Goal: Use online tool/utility: Utilize a website feature to perform a specific function

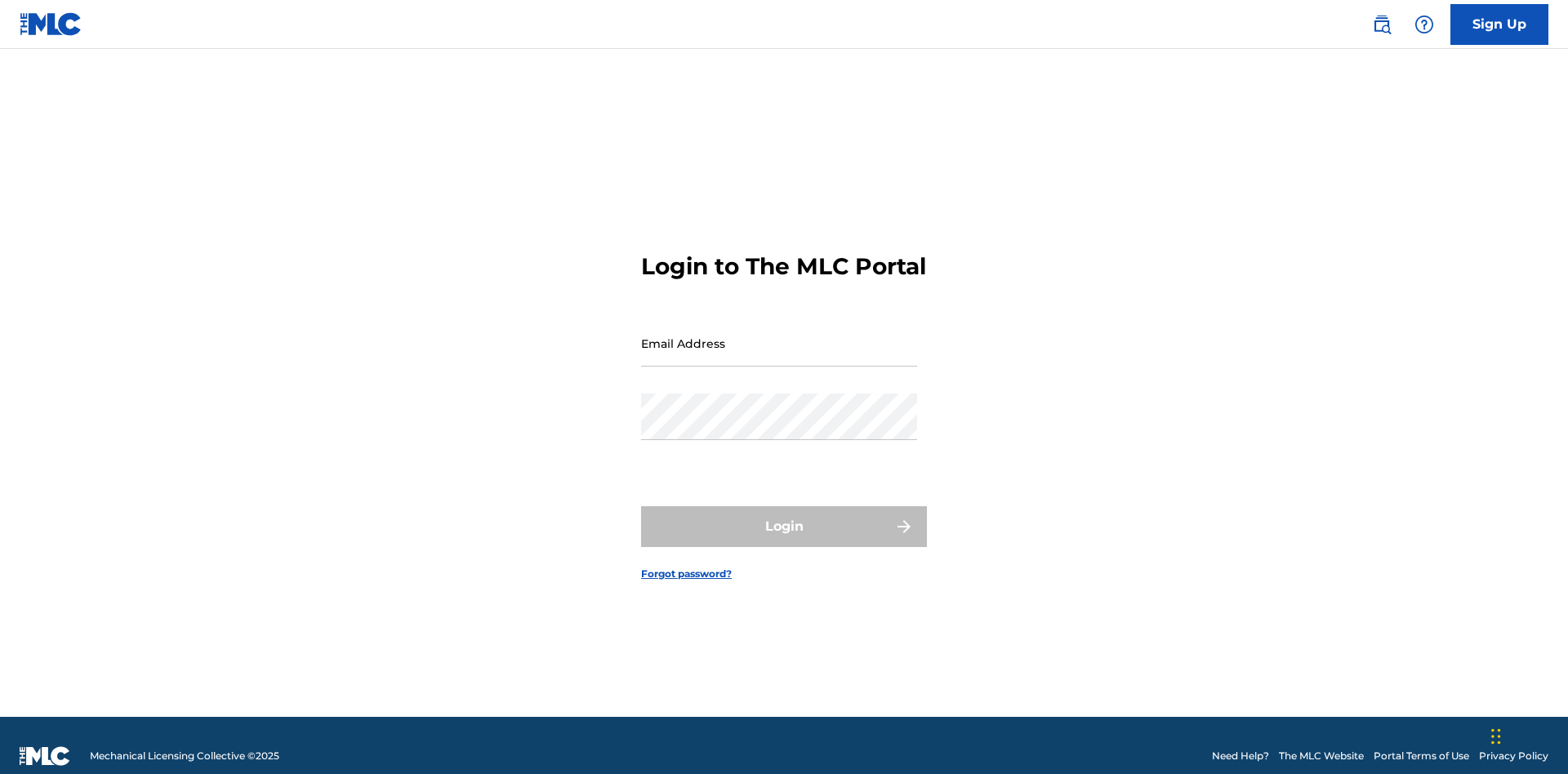
scroll to position [21, 0]
click at [779, 336] on input "Email Address" at bounding box center [779, 343] width 276 height 46
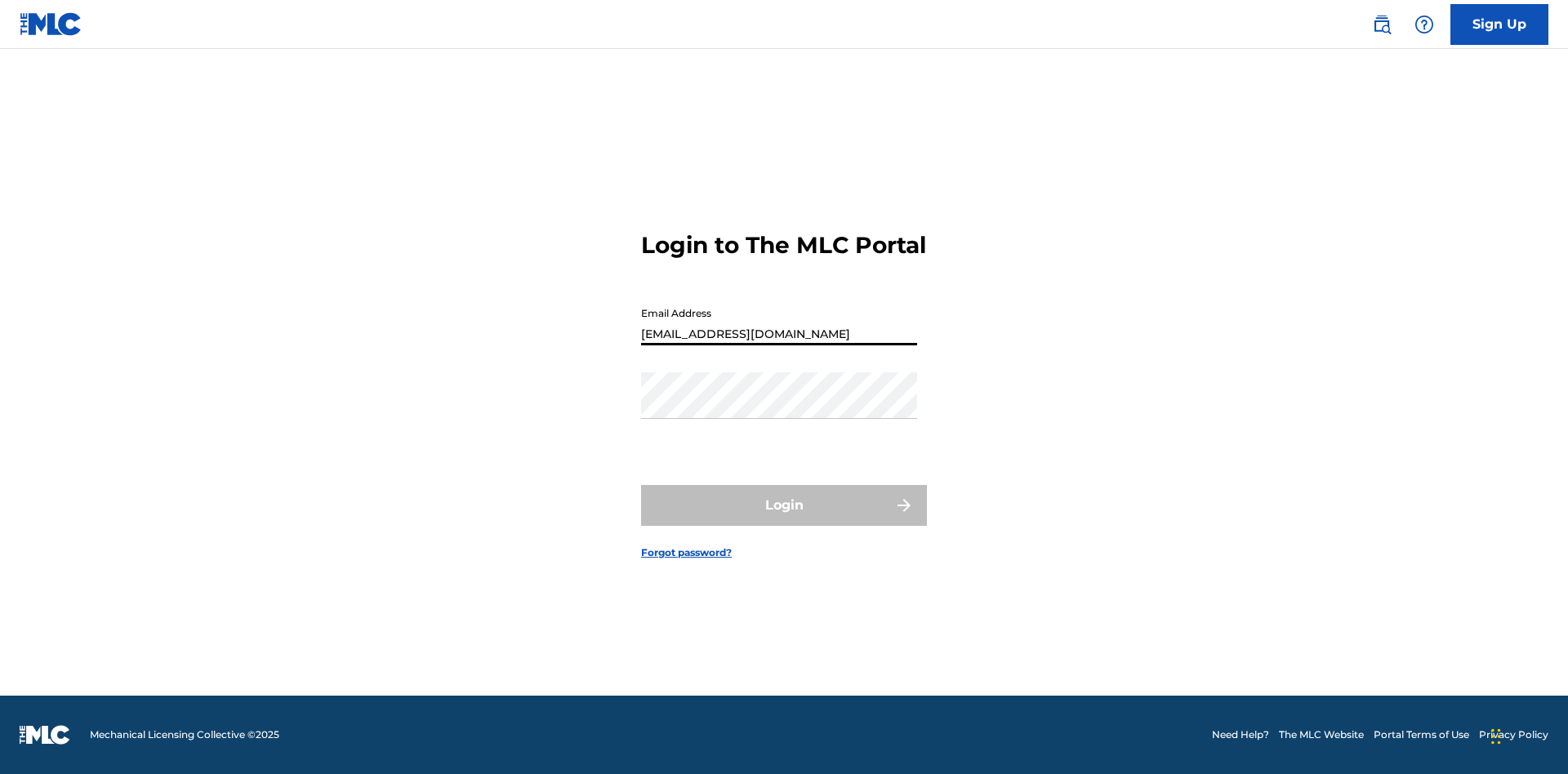
type input "[EMAIL_ADDRESS][DOMAIN_NAME]"
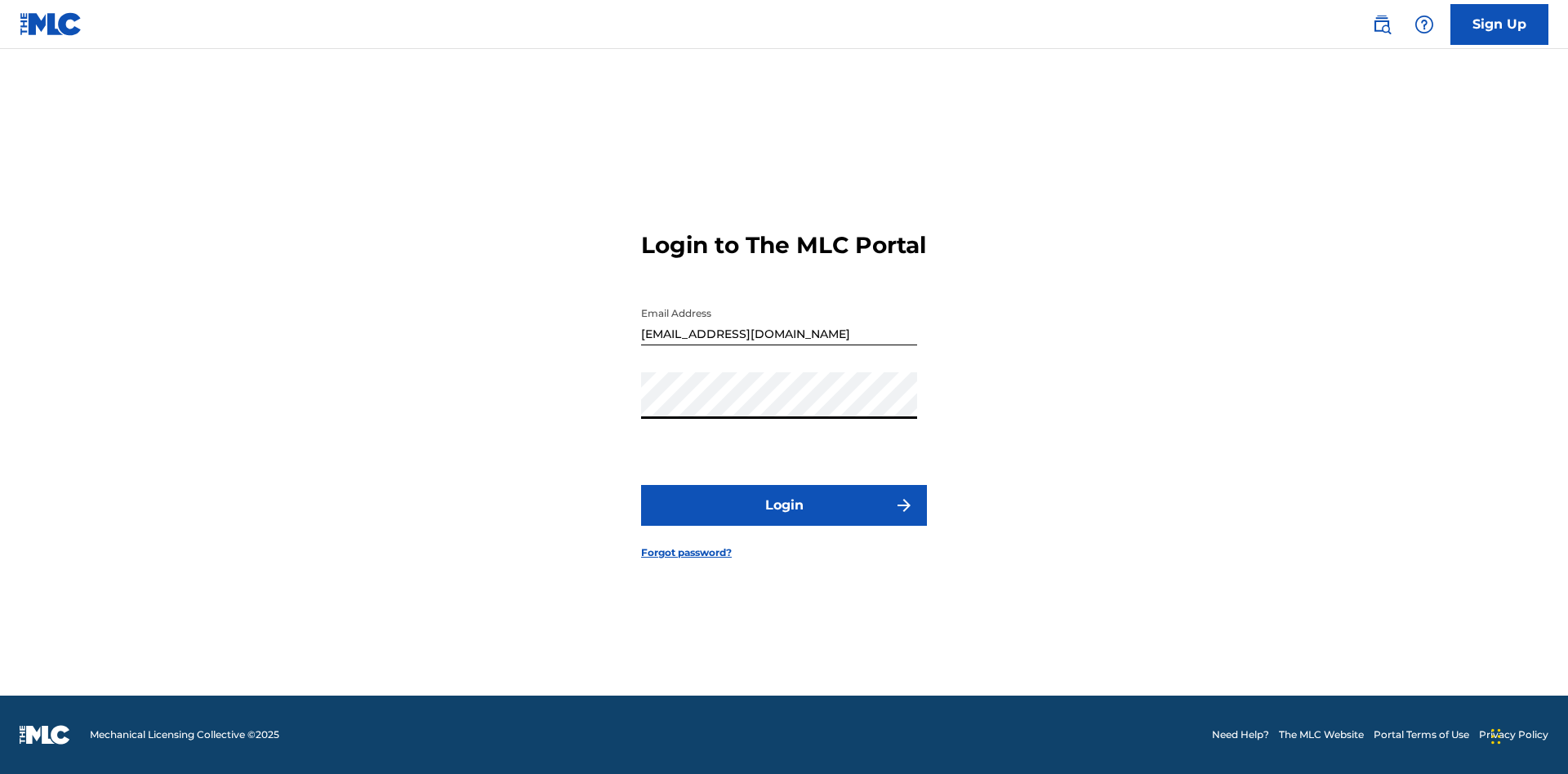
click at [784, 519] on button "Login" at bounding box center [784, 505] width 286 height 41
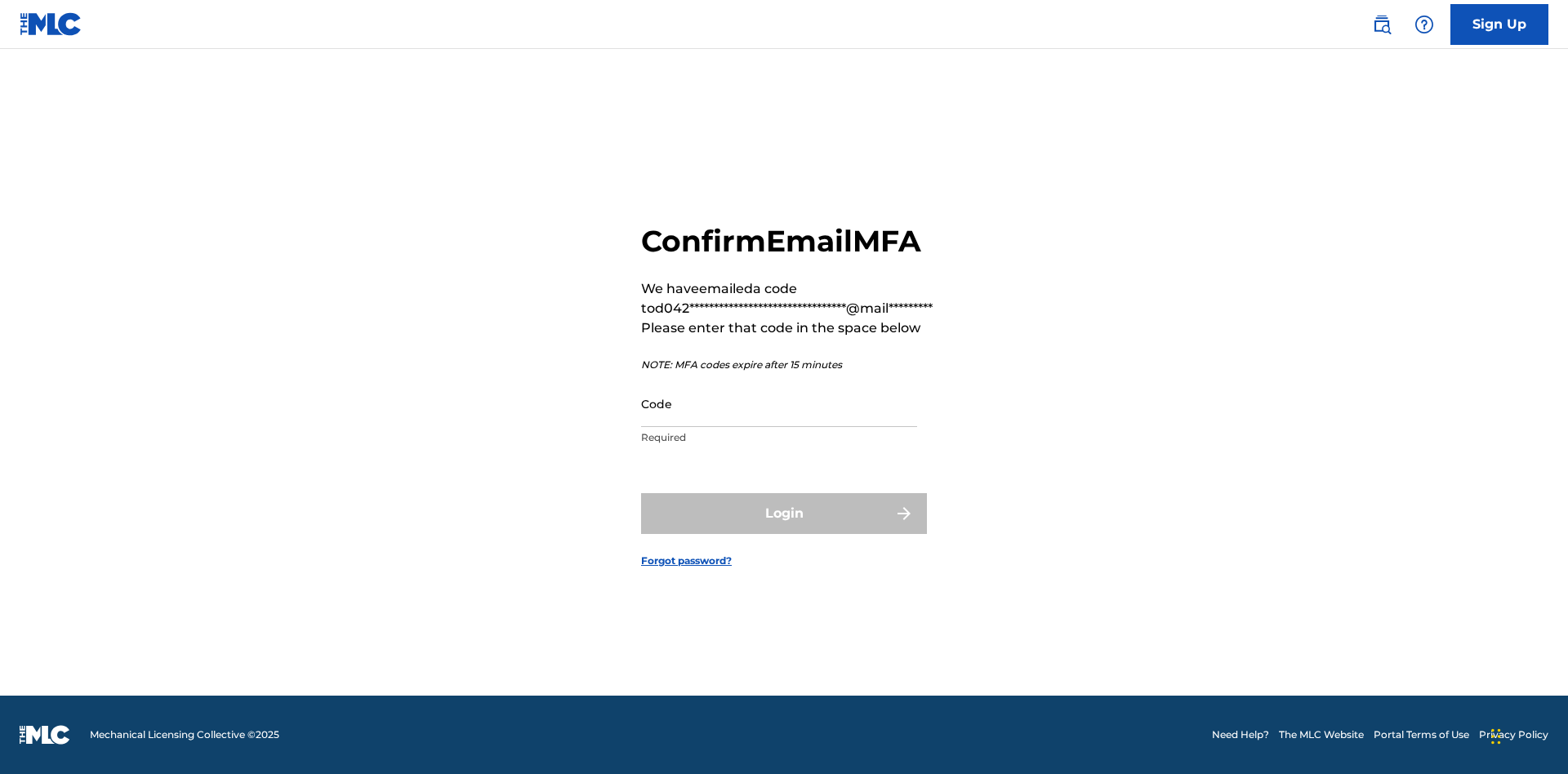
click at [779, 403] on input "Code" at bounding box center [779, 403] width 276 height 46
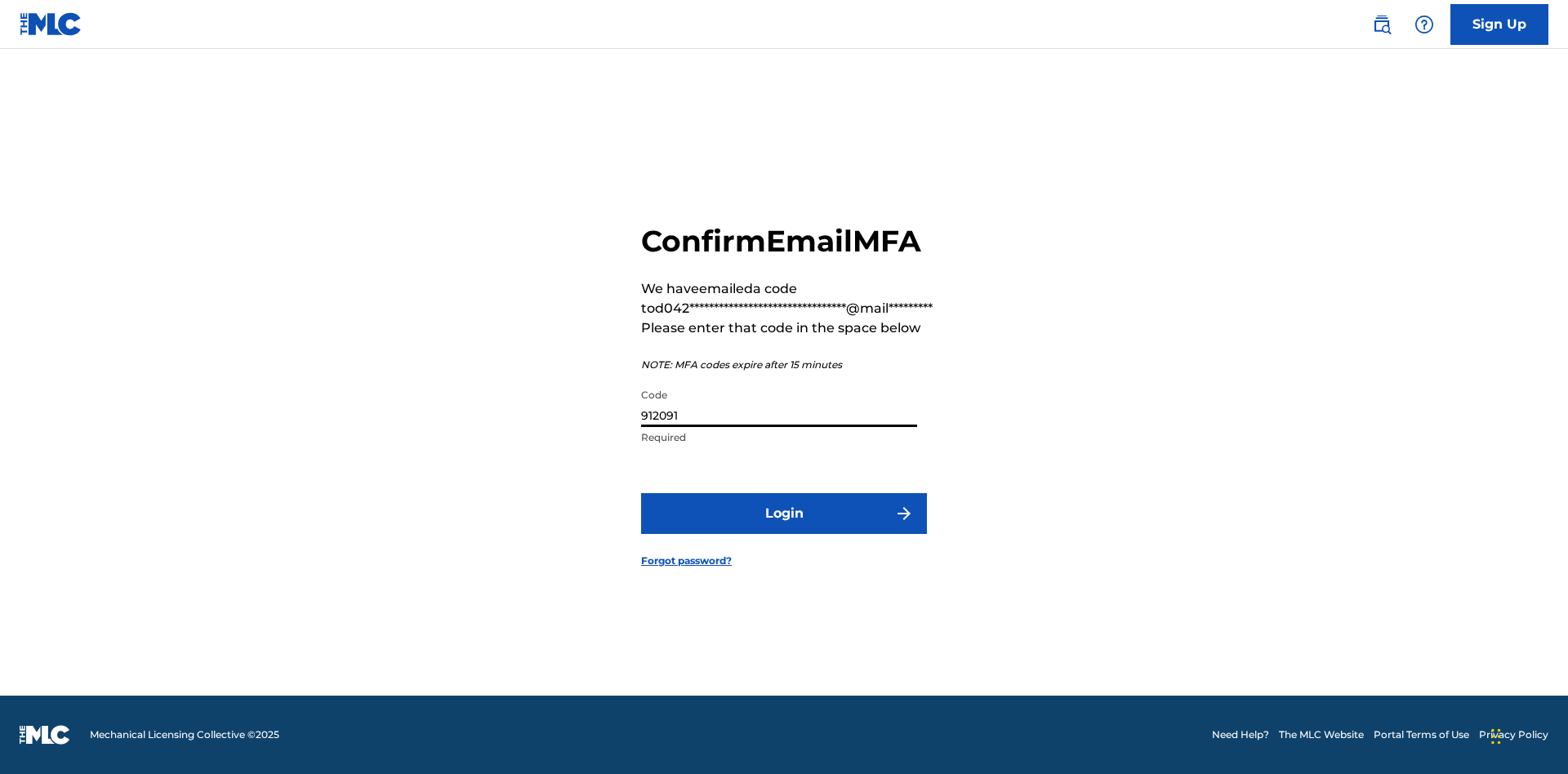
type input "912091"
click at [784, 513] on button "Login" at bounding box center [784, 513] width 286 height 41
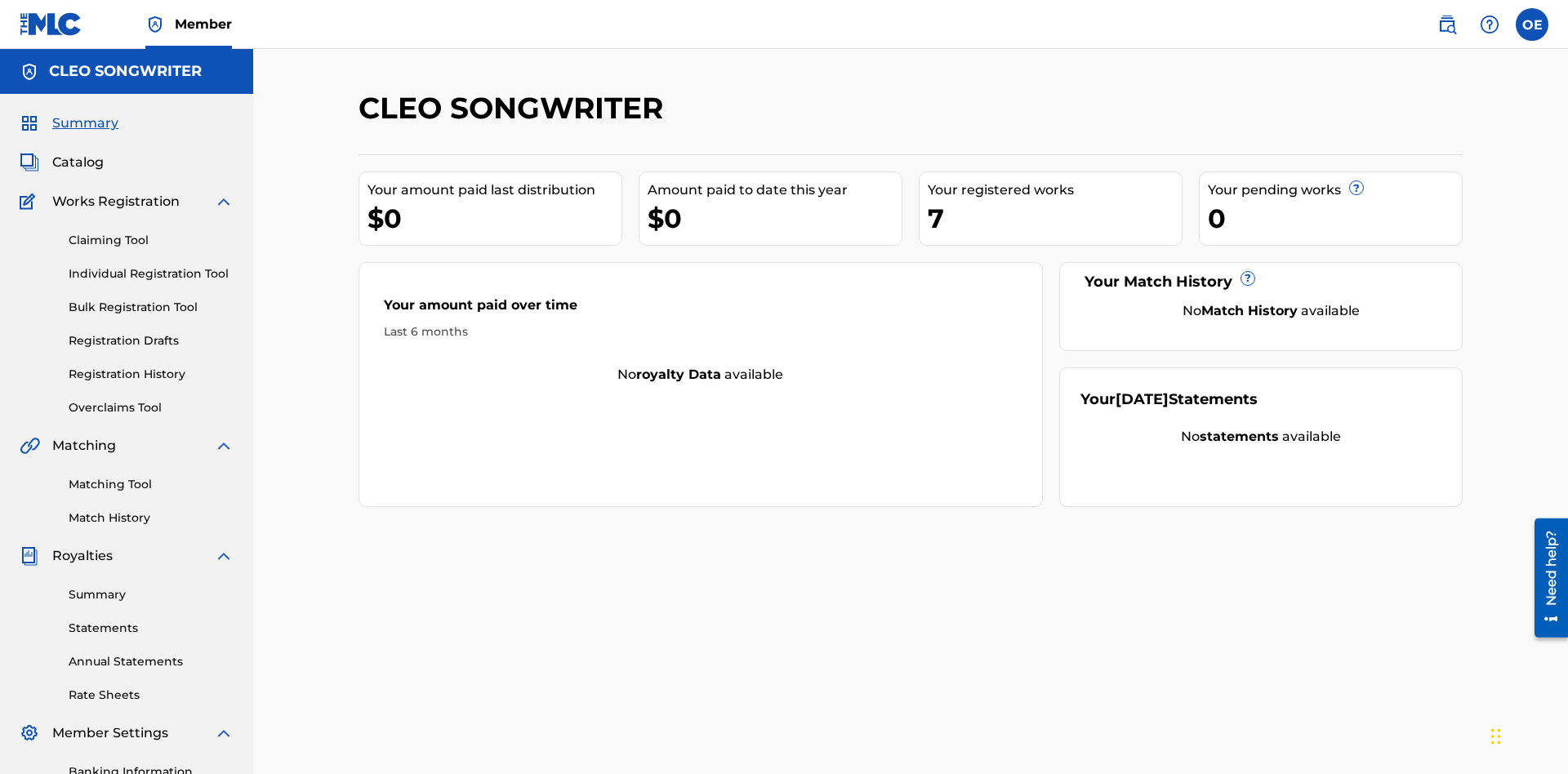
click at [151, 399] on link "Overclaims Tool" at bounding box center [150, 407] width 165 height 17
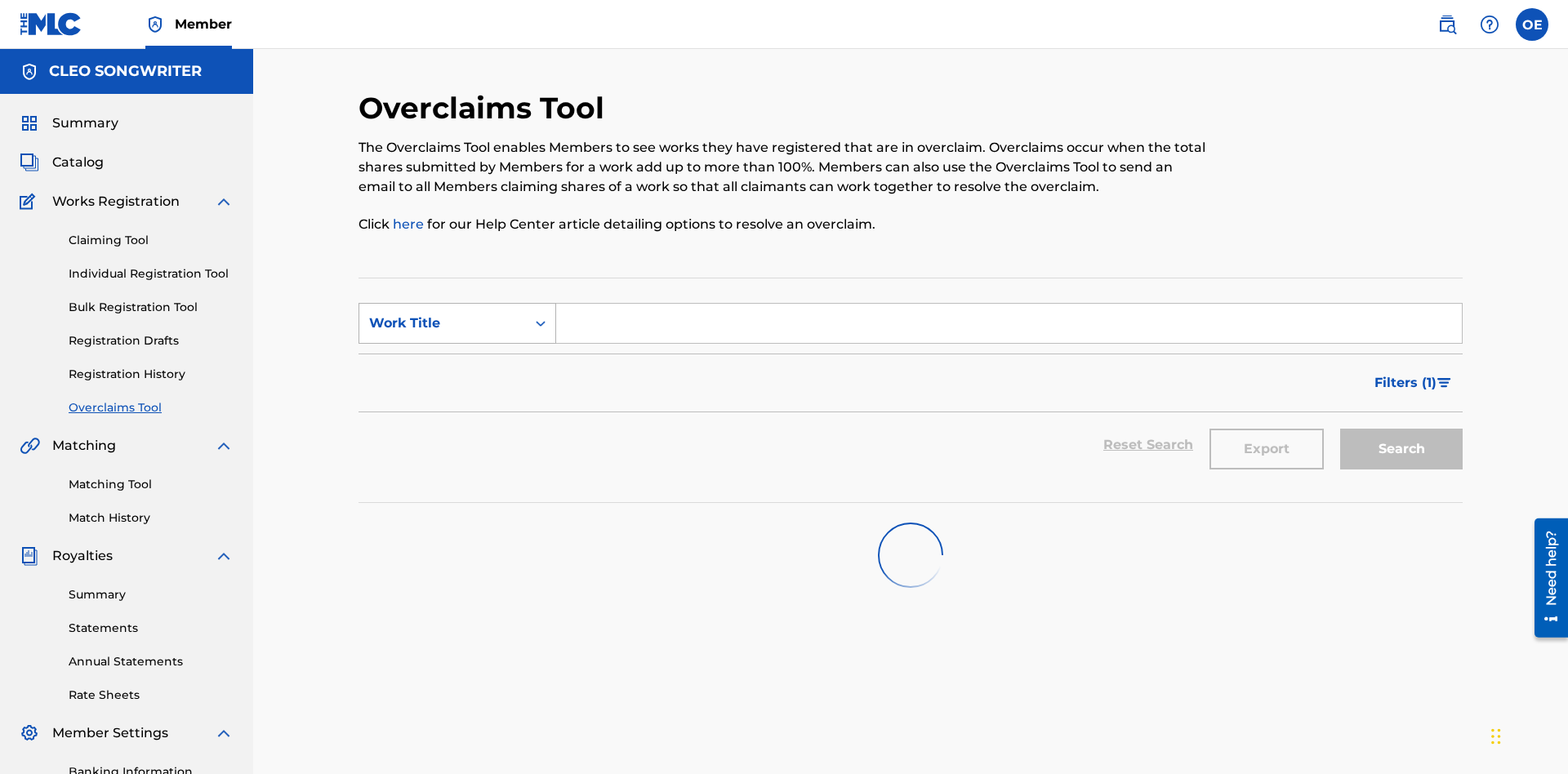
click at [443, 313] on div "Work Title" at bounding box center [442, 323] width 147 height 20
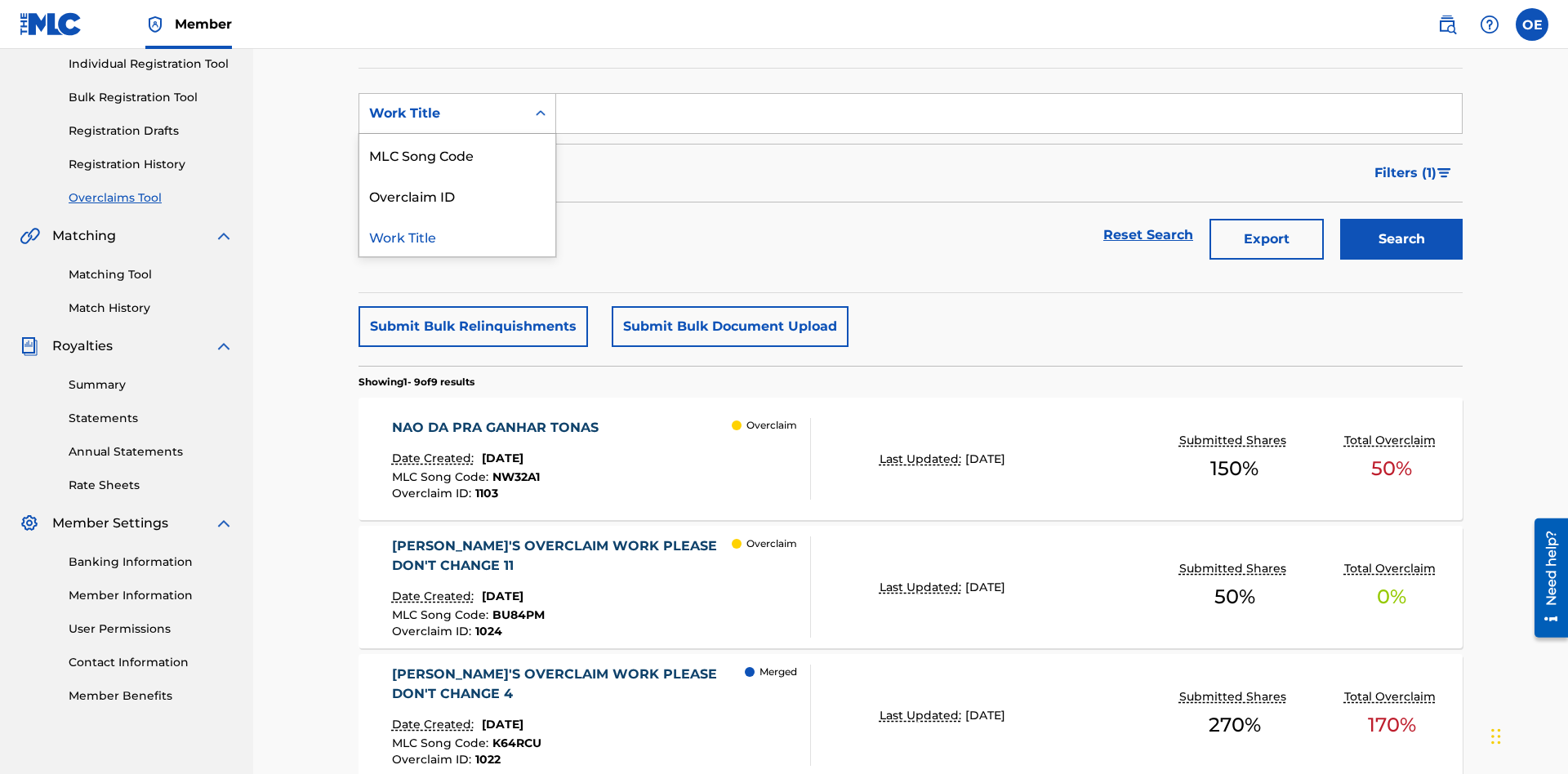
click at [458, 154] on div "MLC Song Code" at bounding box center [457, 153] width 196 height 41
click at [1008, 118] on input "Search Form" at bounding box center [1009, 114] width 906 height 40
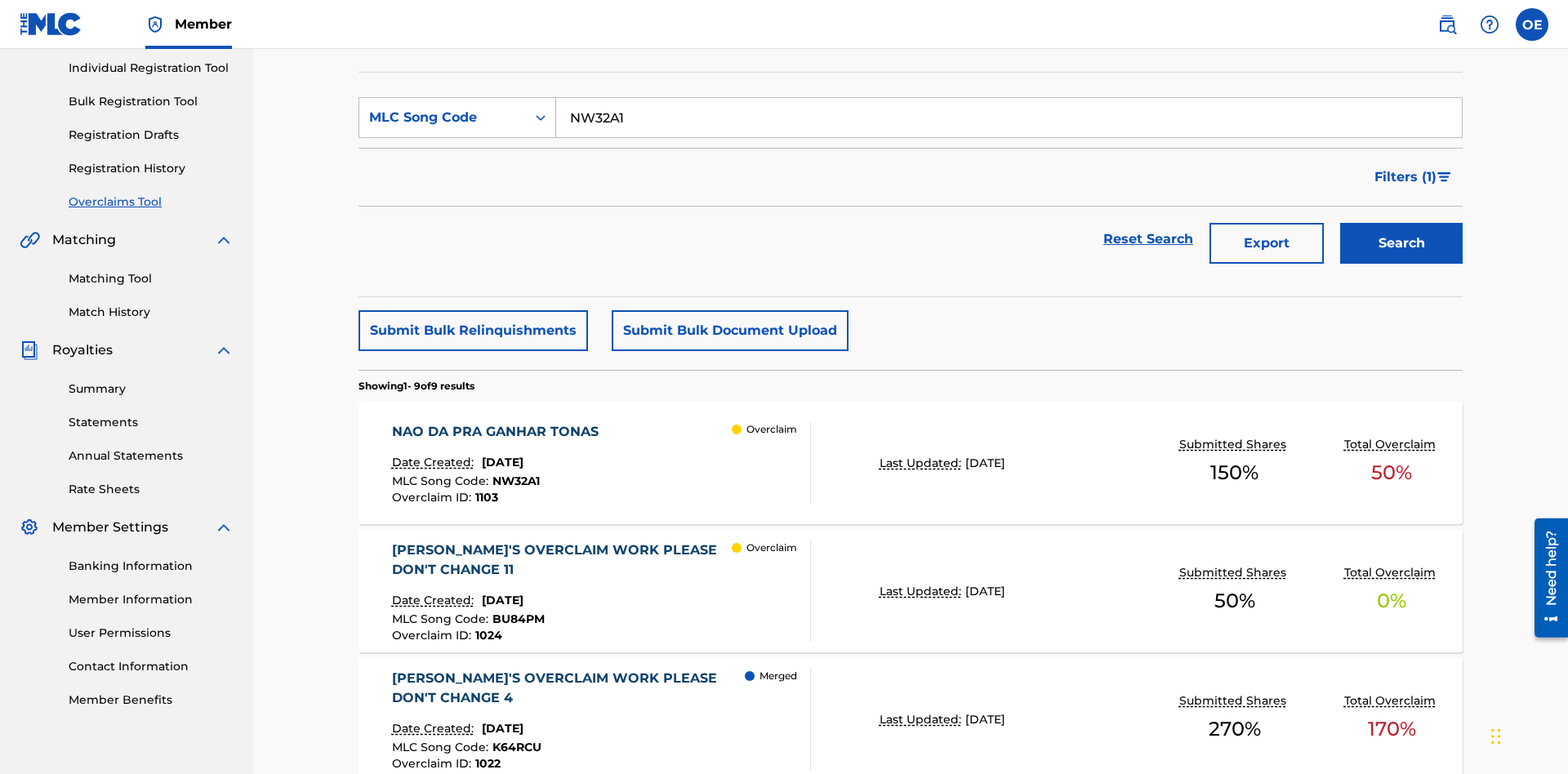
type input "NW32A1"
click at [1402, 223] on button "Search" at bounding box center [1402, 243] width 123 height 41
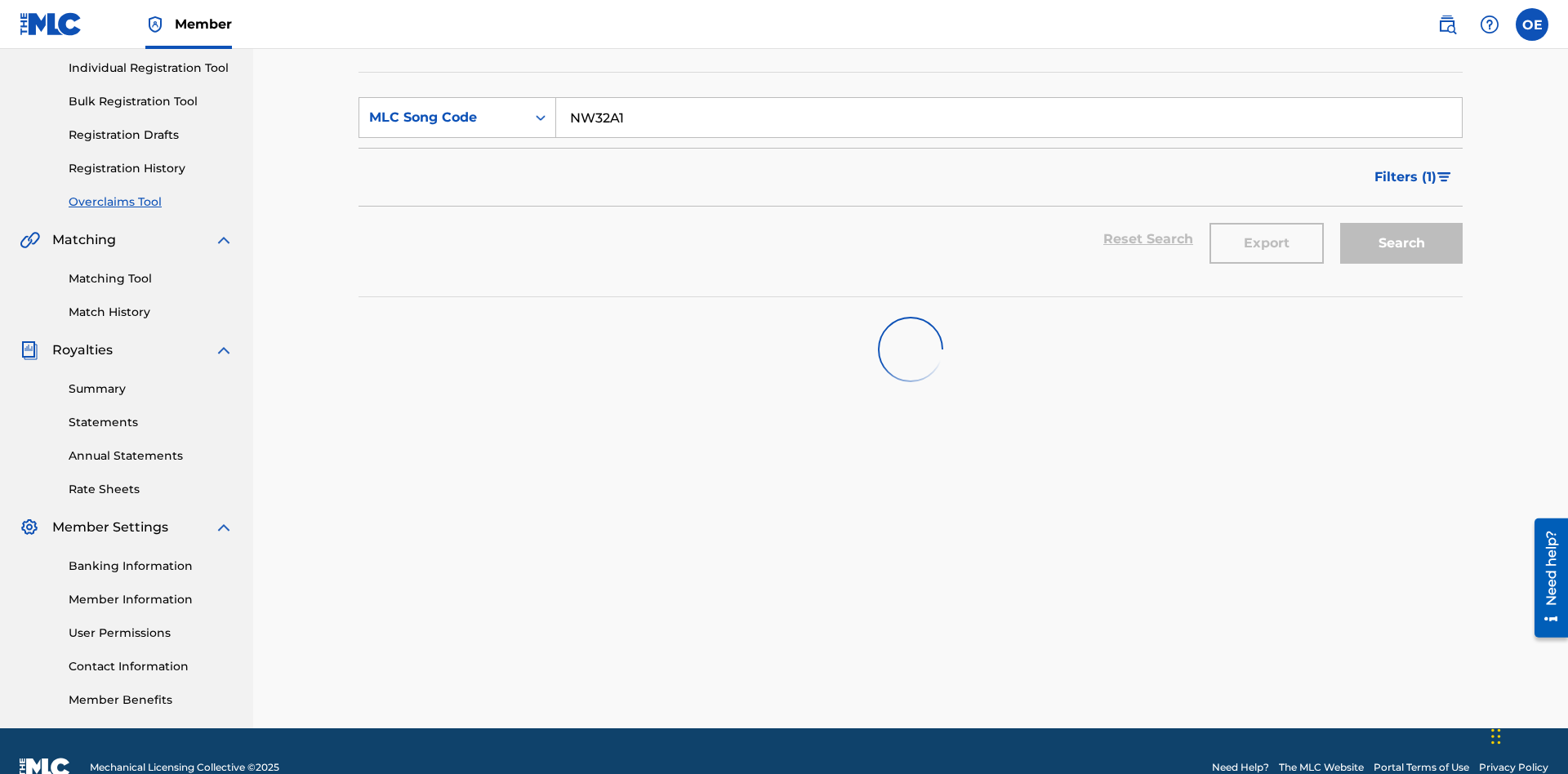
scroll to position [238, 0]
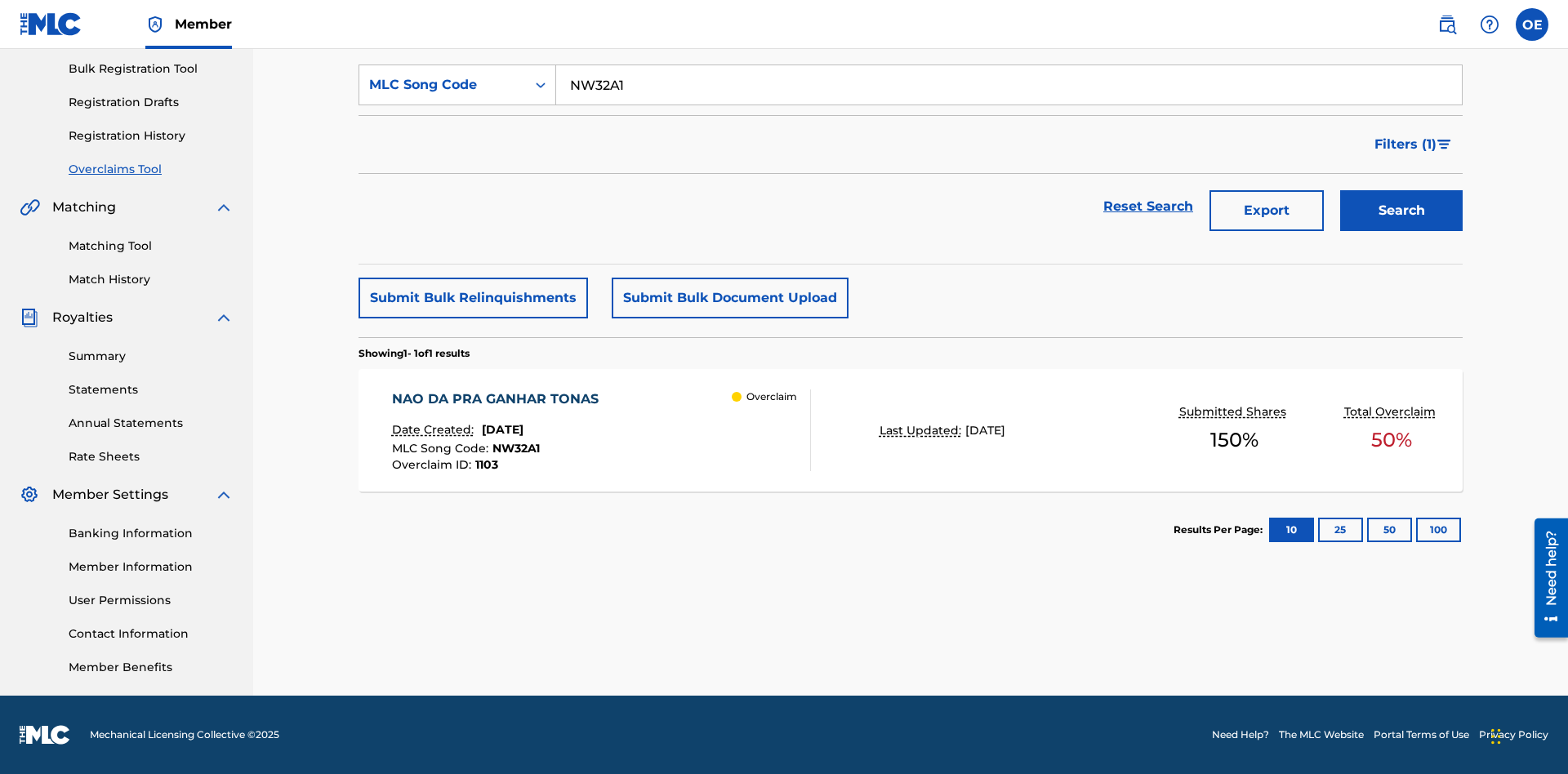
click at [524, 430] on span "[DATE]" at bounding box center [502, 429] width 42 height 15
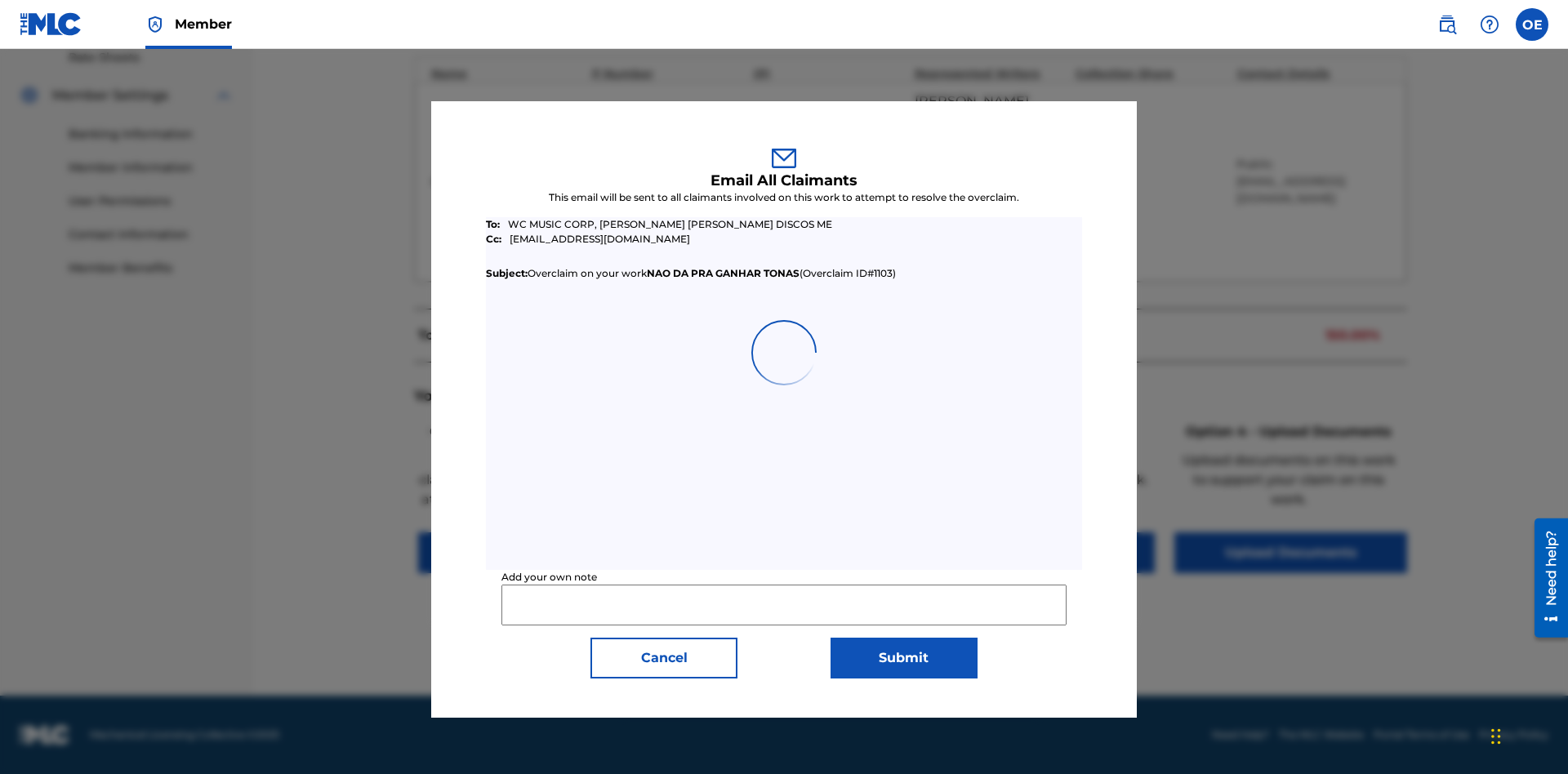
click at [784, 604] on input "Add your own note" at bounding box center [783, 604] width 565 height 41
type input "Test email to all claimants"
click at [904, 657] on button "Submit" at bounding box center [904, 657] width 147 height 41
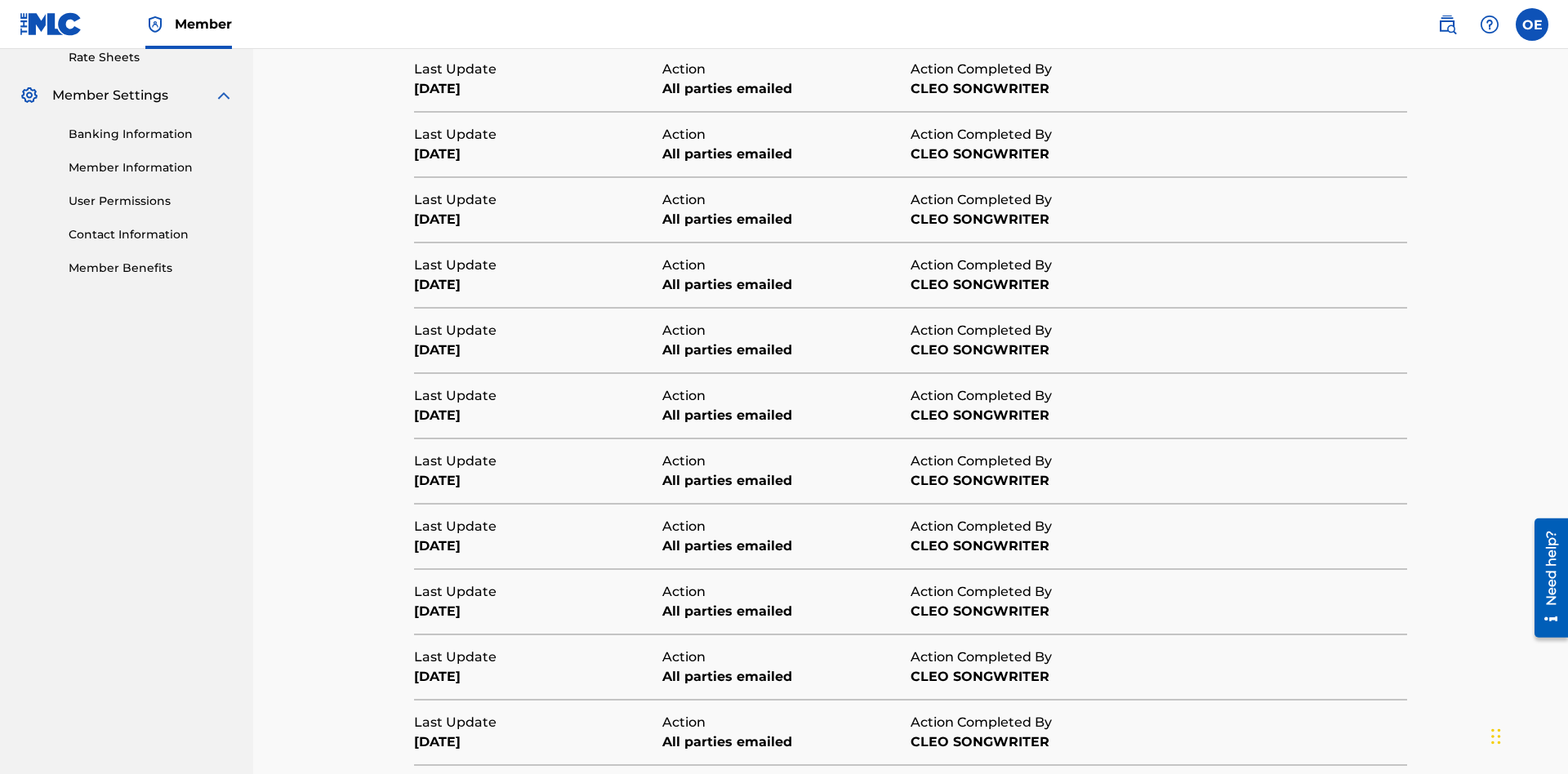
scroll to position [434, 0]
